Goal: Information Seeking & Learning: Learn about a topic

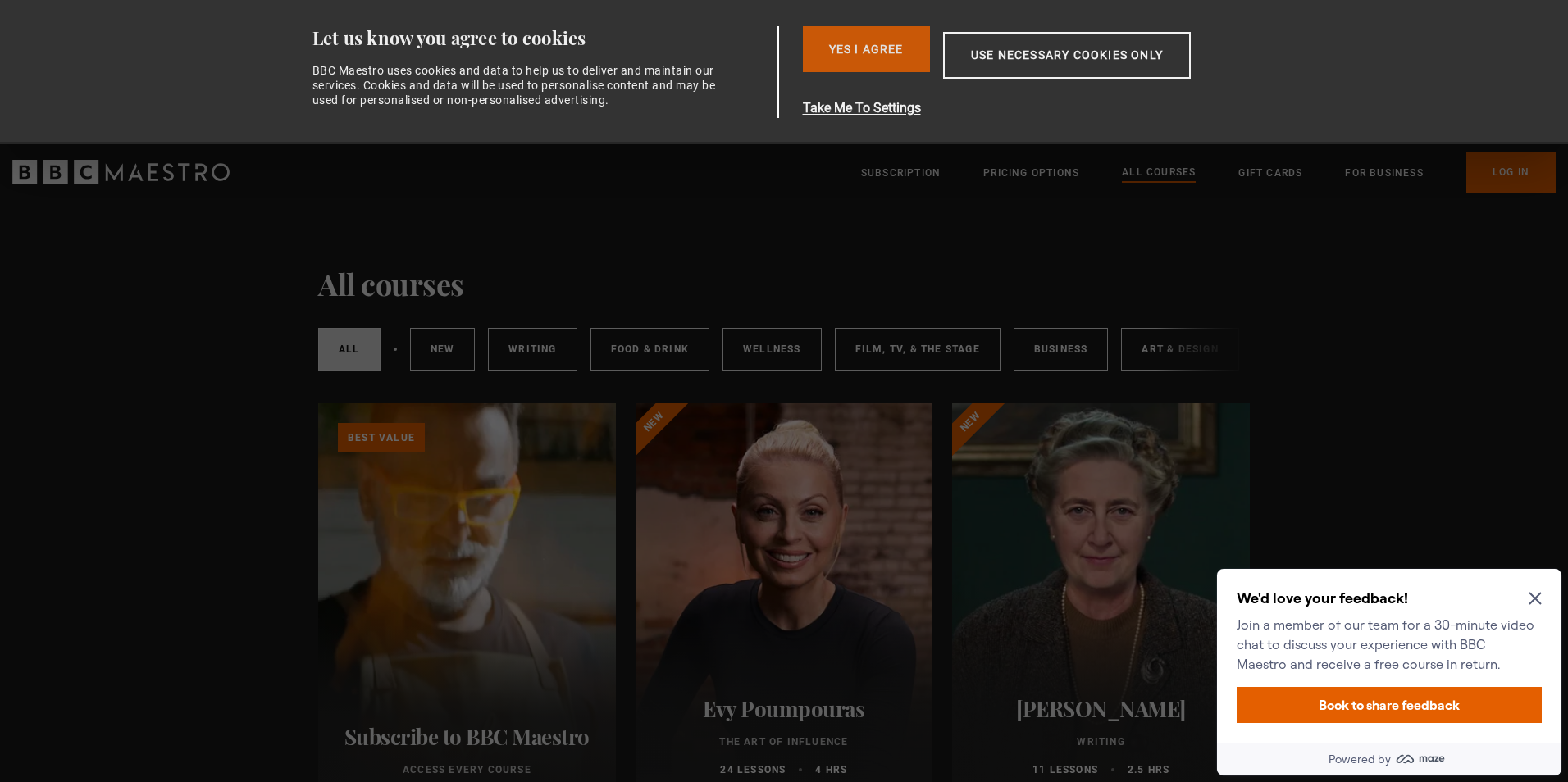
click at [870, 48] on button "Yes I Agree" at bounding box center [866, 49] width 127 height 46
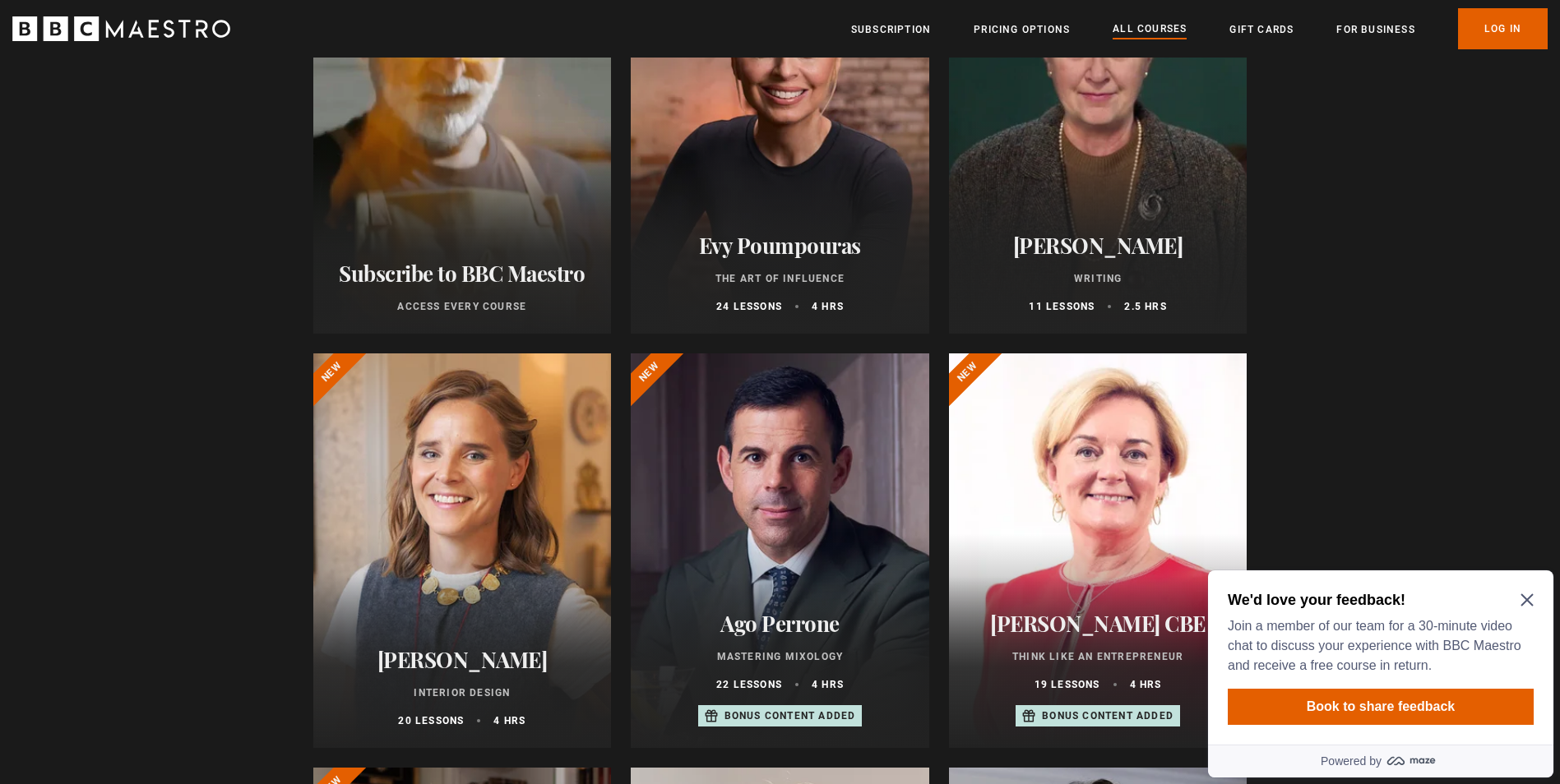
scroll to position [323, 0]
click at [1526, 601] on icon "Close Maze Prompt" at bounding box center [1527, 600] width 12 height 12
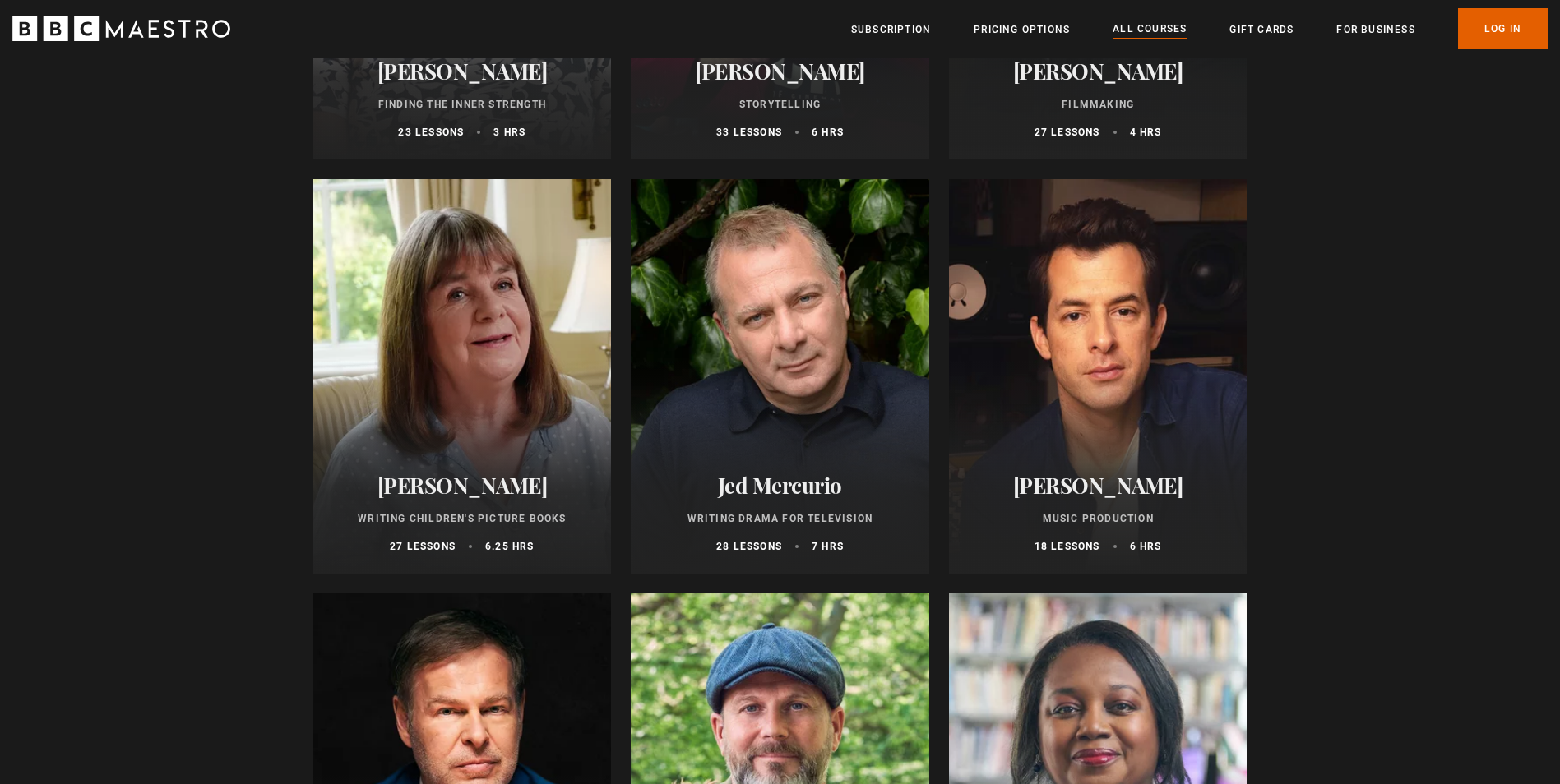
scroll to position [4646, 0]
